Goal: Task Accomplishment & Management: Manage account settings

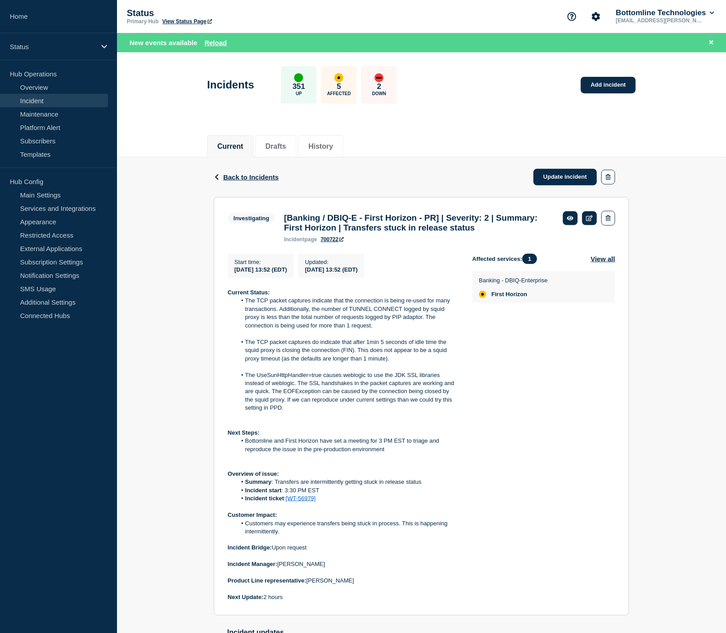
click at [672, 423] on div "Back Back to Incidents Update incident Investigating [Banking / DBIQ-E - First …" at bounding box center [421, 542] width 609 height 770
click at [592, 221] on link at bounding box center [589, 218] width 15 height 14
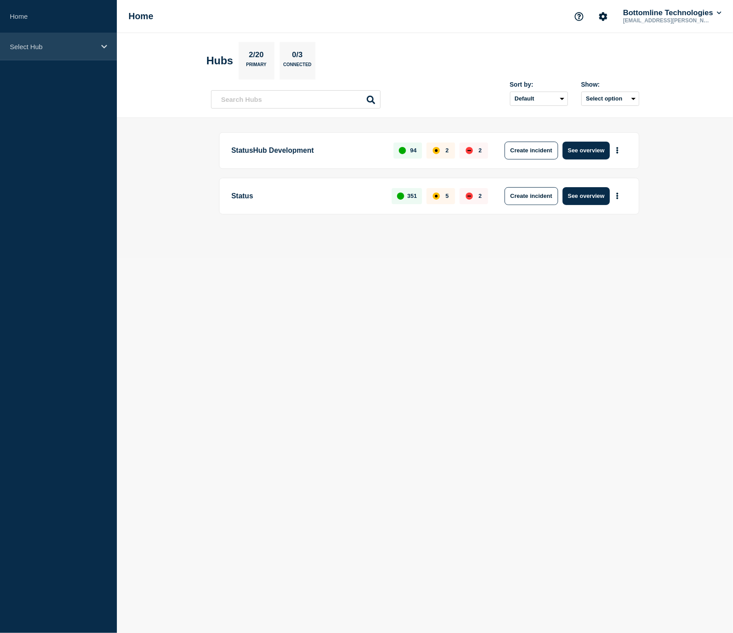
click at [83, 49] on p "Select Hub" at bounding box center [53, 47] width 86 height 8
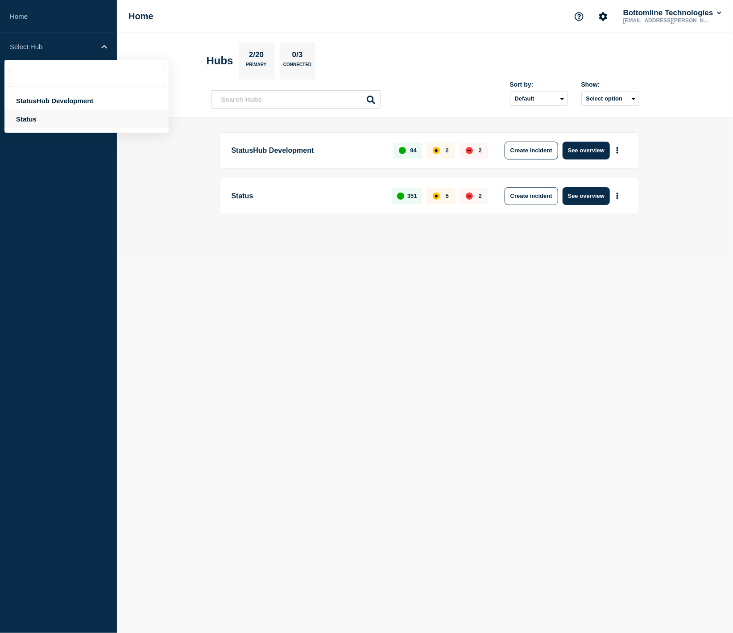
click at [61, 119] on div "Status" at bounding box center [86, 119] width 164 height 18
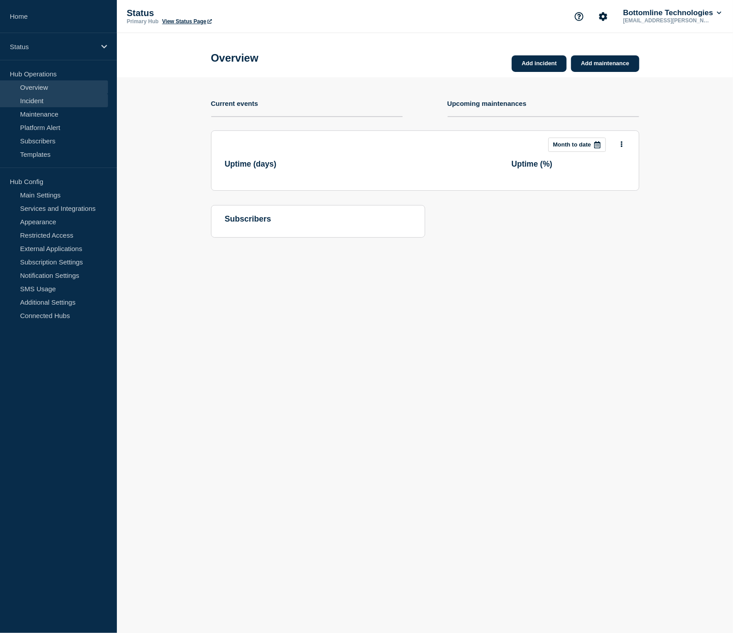
click at [50, 100] on link "Incident" at bounding box center [54, 100] width 108 height 13
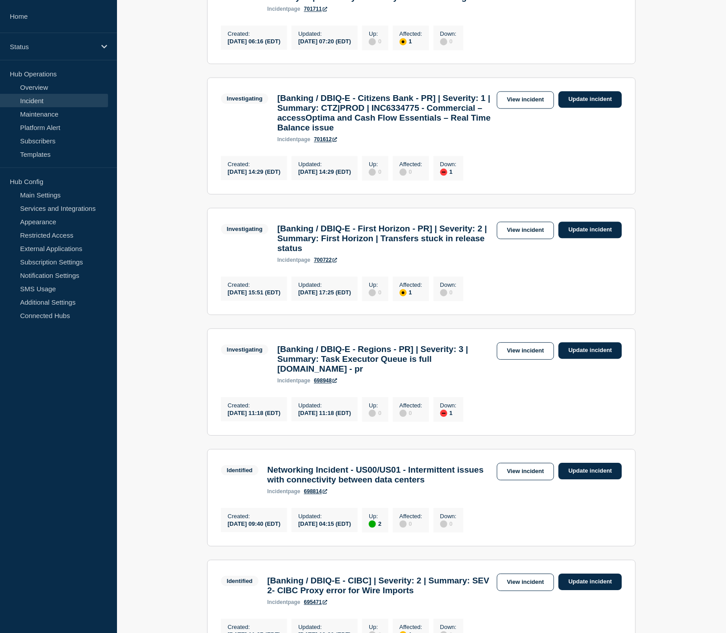
scroll to position [595, 0]
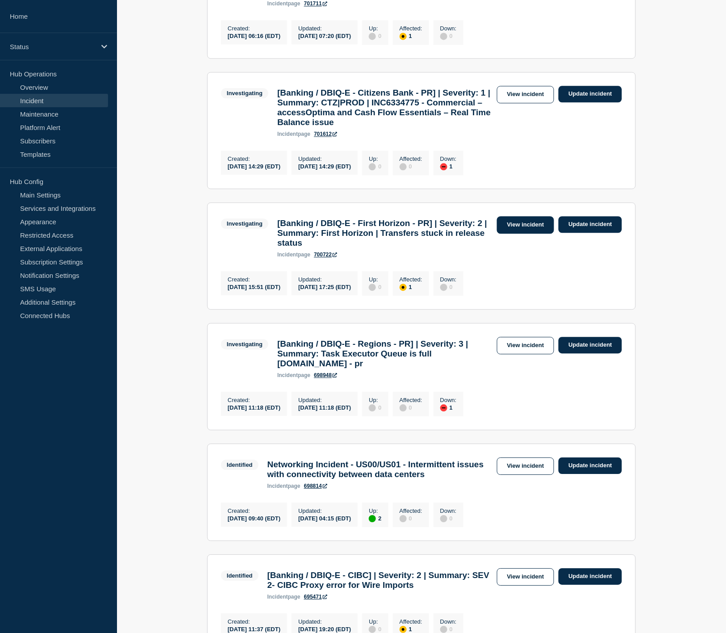
click at [518, 233] on link "View incident" at bounding box center [526, 224] width 58 height 17
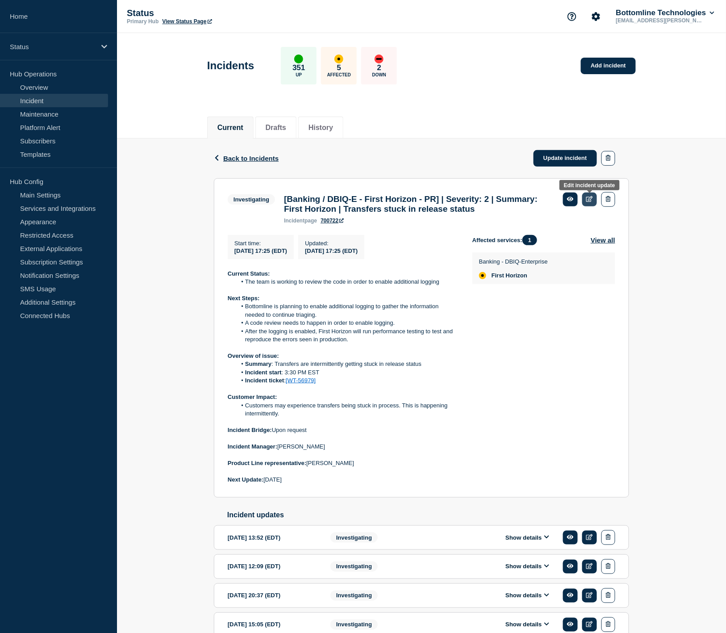
click at [591, 202] on icon at bounding box center [589, 199] width 7 height 6
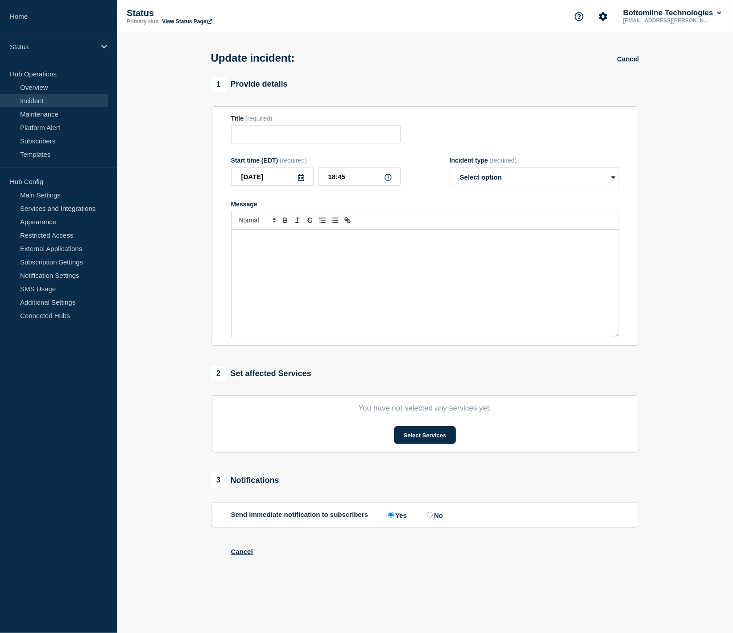
type input "[Banking / DBIQ-E - First Horizon - PR] | Severity: 2 | Summary: First Horizon …"
type input "17:25"
select select "investigating"
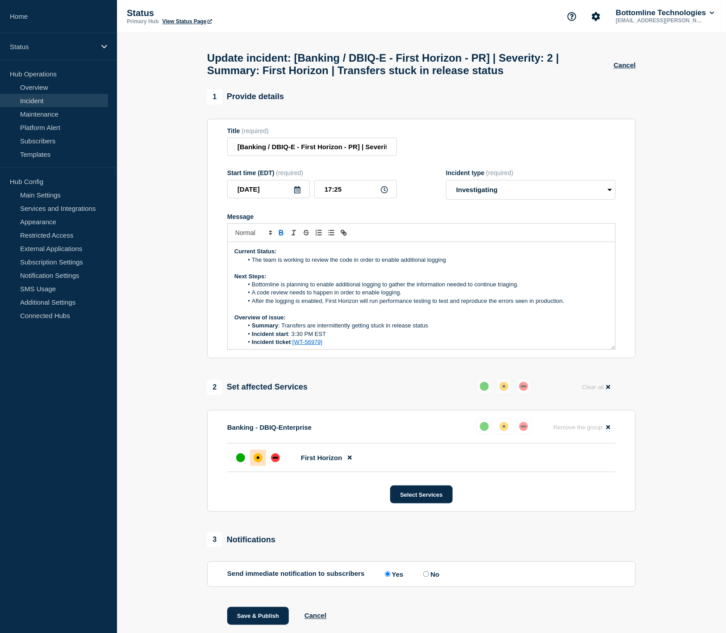
click at [467, 262] on li "The team is working to review the code in order to enable additional logging" at bounding box center [426, 260] width 366 height 8
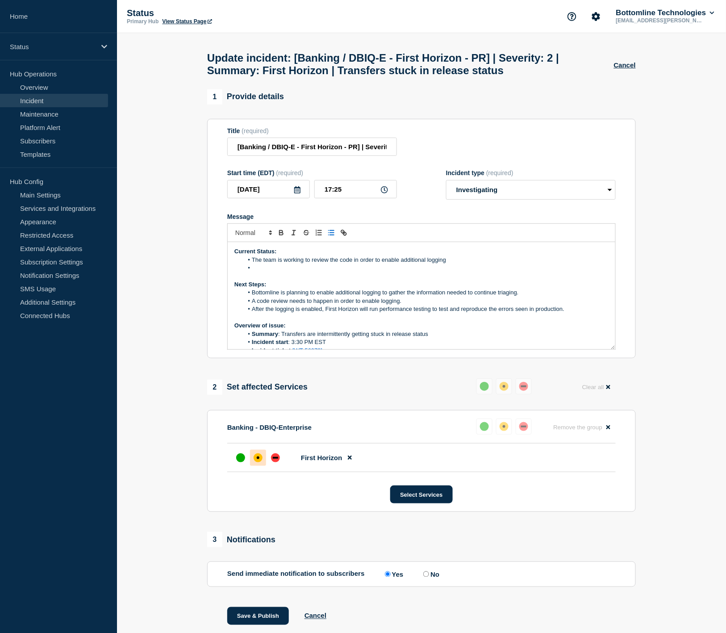
click at [285, 272] on li "Message" at bounding box center [426, 268] width 366 height 8
drag, startPoint x: 285, startPoint y: 275, endPoint x: 254, endPoint y: 275, distance: 31.3
click at [254, 272] on li "Workaround:" at bounding box center [426, 268] width 366 height 8
click at [280, 237] on icon "Toggle bold text" at bounding box center [281, 233] width 8 height 8
click at [300, 272] on li "Workaround:" at bounding box center [426, 268] width 366 height 8
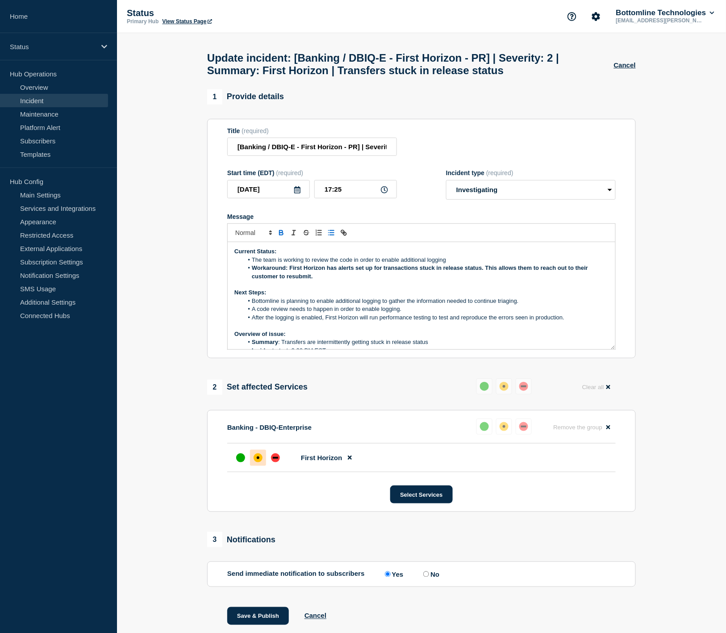
drag, startPoint x: 314, startPoint y: 280, endPoint x: 291, endPoint y: 275, distance: 23.6
click at [291, 275] on strong "Workaround: First Horizon has alerts set up for transactions stuck in release s…" at bounding box center [421, 271] width 338 height 15
click at [282, 237] on icon "Toggle bold text" at bounding box center [281, 233] width 8 height 8
click at [318, 280] on li "Workaround: First Horizon has alerts set up for transactions stuck in release s…" at bounding box center [426, 272] width 366 height 17
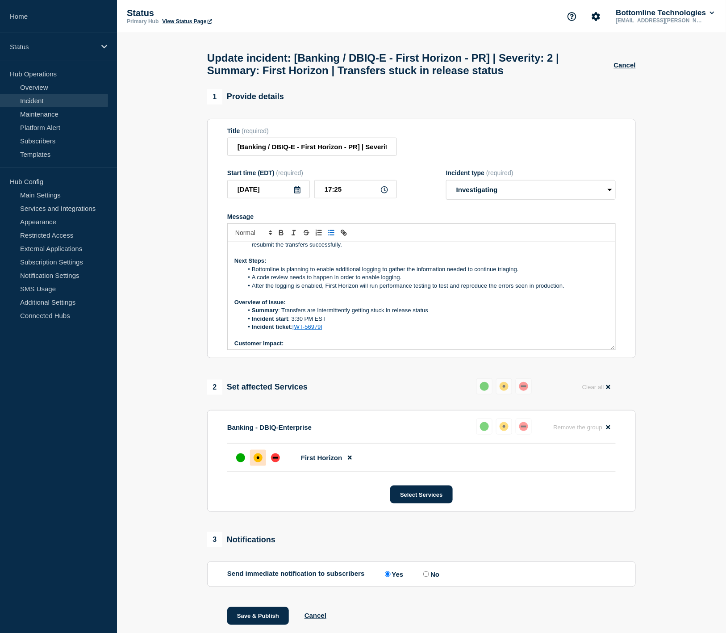
scroll to position [50, 0]
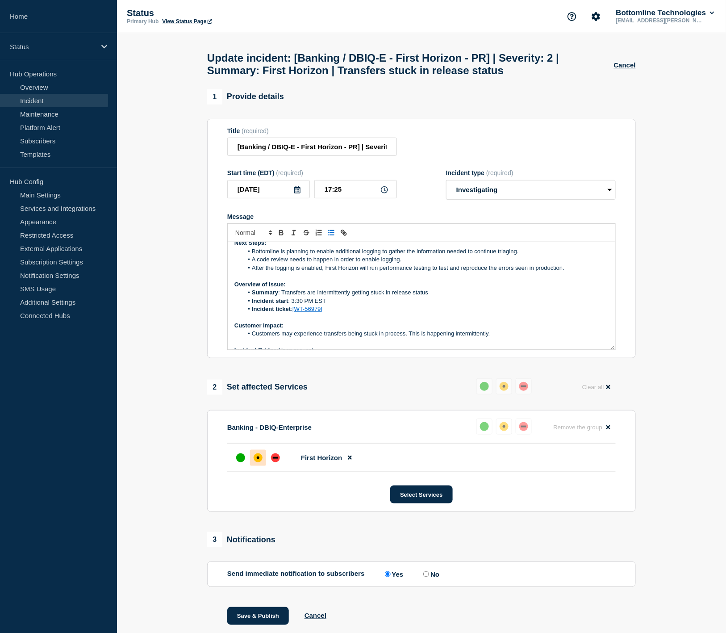
click at [429, 577] on input "No" at bounding box center [426, 574] width 6 height 6
radio input "true"
radio input "false"
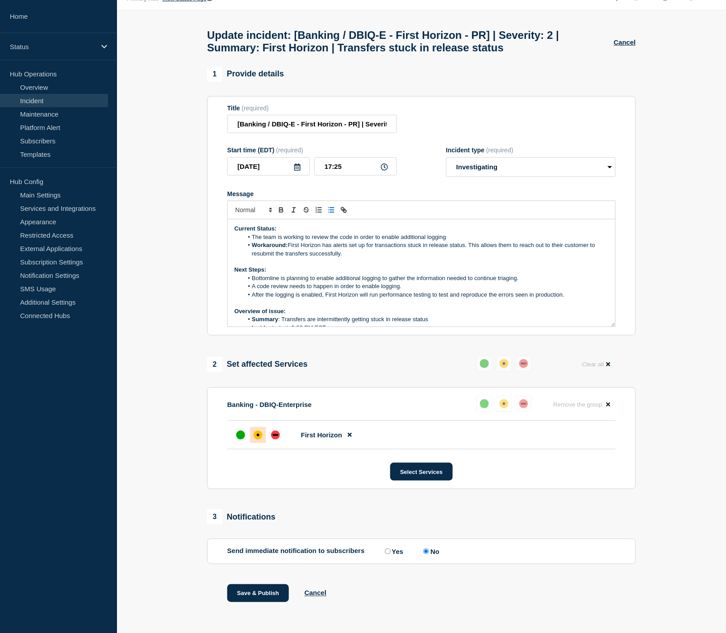
scroll to position [33, 0]
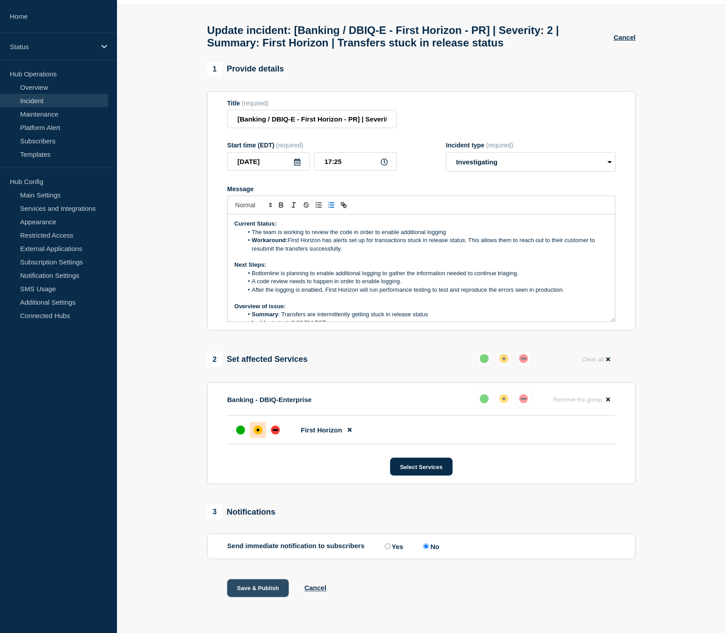
click at [275, 592] on button "Save & Publish" at bounding box center [258, 588] width 62 height 18
